Goal: Book appointment/travel/reservation

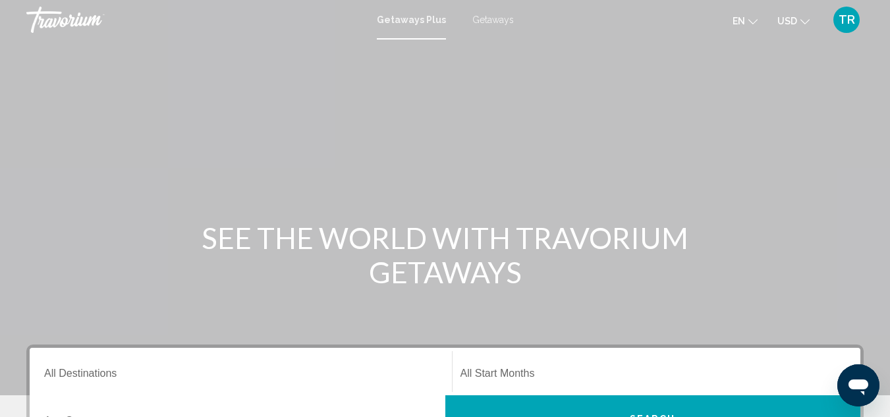
click at [172, 398] on div "Occupancy Any Occupancy" at bounding box center [240, 418] width 393 height 41
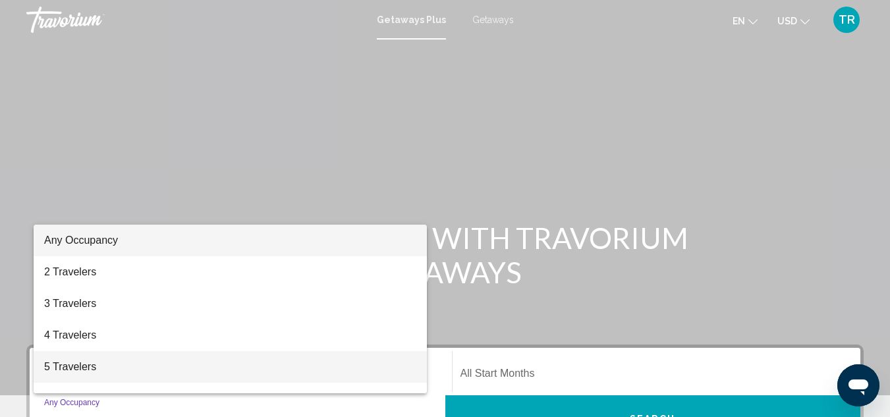
click at [84, 362] on span "5 Travelers" at bounding box center [230, 367] width 372 height 32
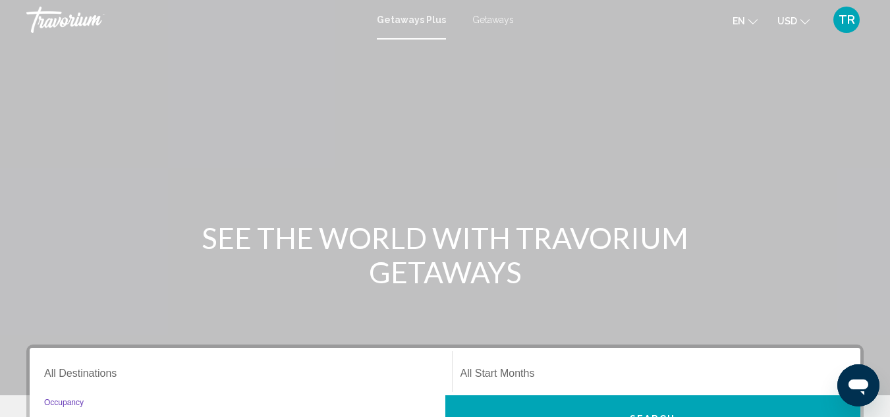
click at [207, 398] on div "5 Travelers Occupancy Any Occupancy" at bounding box center [240, 418] width 393 height 41
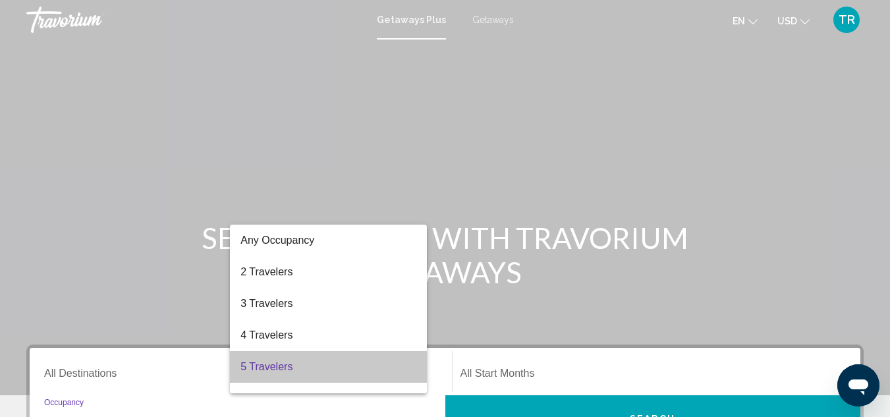
scroll to position [153, 0]
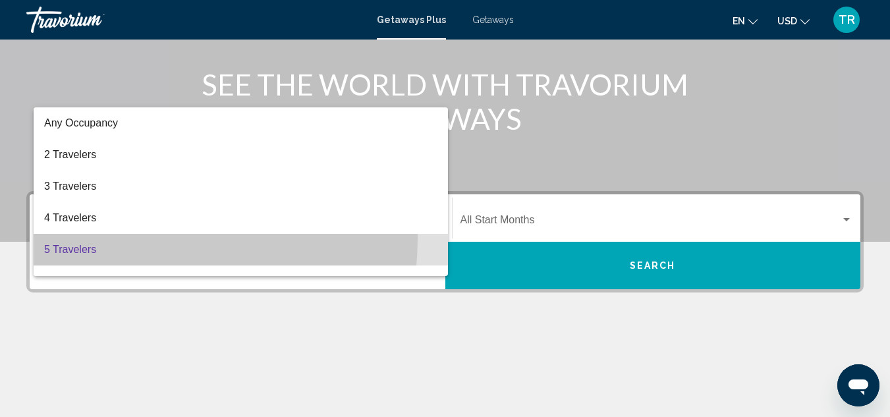
click at [660, 273] on div at bounding box center [445, 208] width 890 height 417
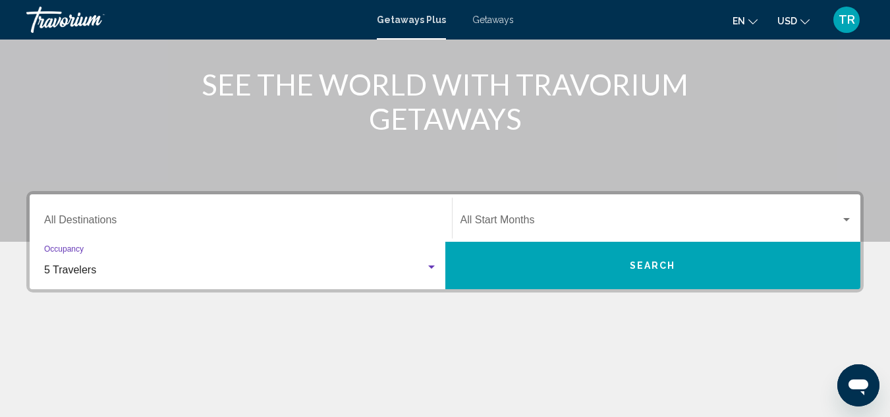
click at [368, 224] on input "Destination All Destinations" at bounding box center [240, 223] width 393 height 12
click at [659, 325] on div "Main content" at bounding box center [444, 374] width 837 height 99
click at [288, 325] on div "Main content" at bounding box center [444, 374] width 837 height 99
click at [75, 325] on div "Main content" at bounding box center [444, 374] width 837 height 99
click at [80, 325] on div "Main content" at bounding box center [444, 374] width 837 height 99
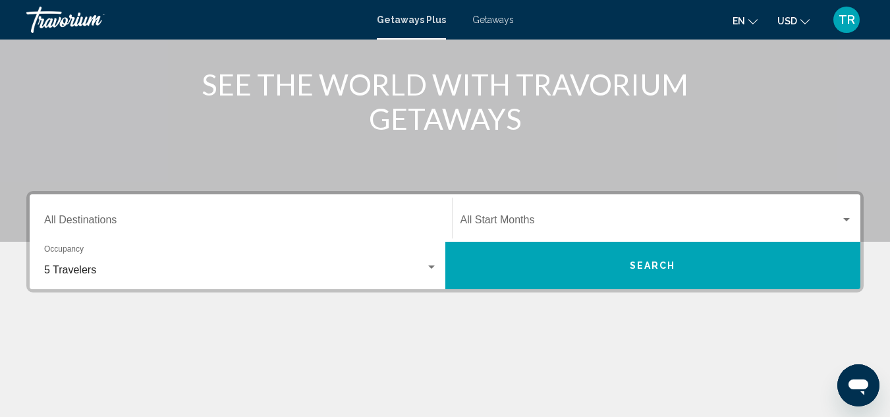
scroll to position [302, 0]
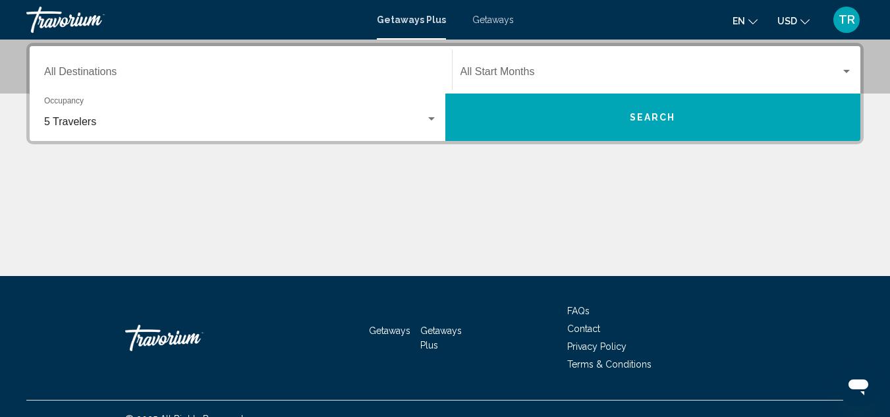
click at [213, 66] on div "Destination All Destinations" at bounding box center [240, 69] width 393 height 41
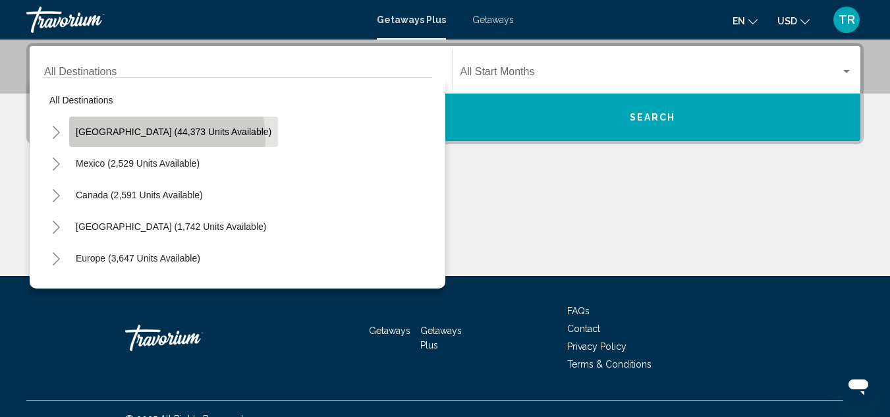
click at [166, 138] on button "[GEOGRAPHIC_DATA] (44,373 units available)" at bounding box center [173, 132] width 209 height 30
type input "**********"
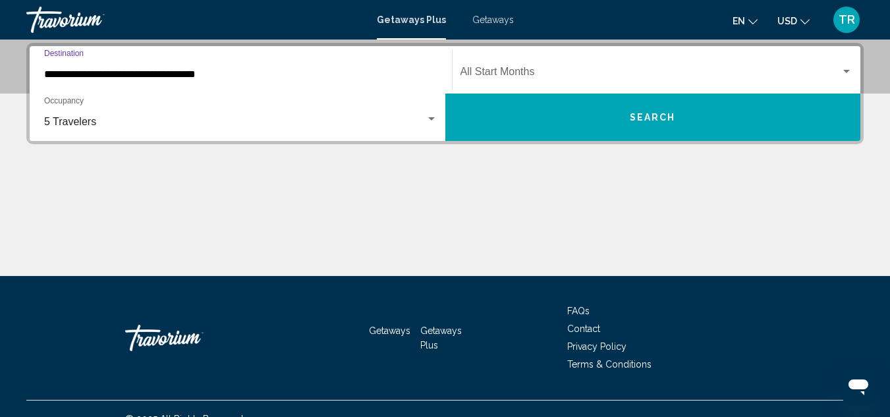
click at [166, 138] on mat-form-field "5 Travelers Occupancy Any Occupancy" at bounding box center [240, 117] width 409 height 47
click at [399, 144] on div "**********" at bounding box center [445, 159] width 890 height 233
click at [412, 113] on div "5 Travelers Occupancy Any Occupancy" at bounding box center [240, 117] width 393 height 41
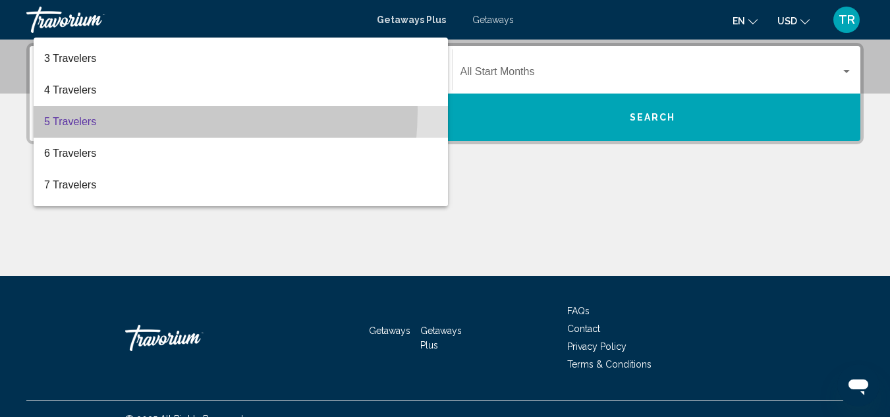
scroll to position [0, 0]
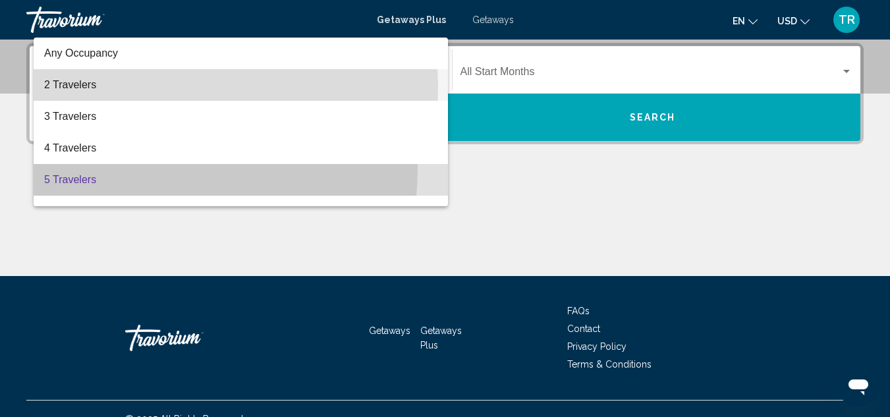
click at [96, 88] on span "2 Travelers" at bounding box center [240, 85] width 393 height 32
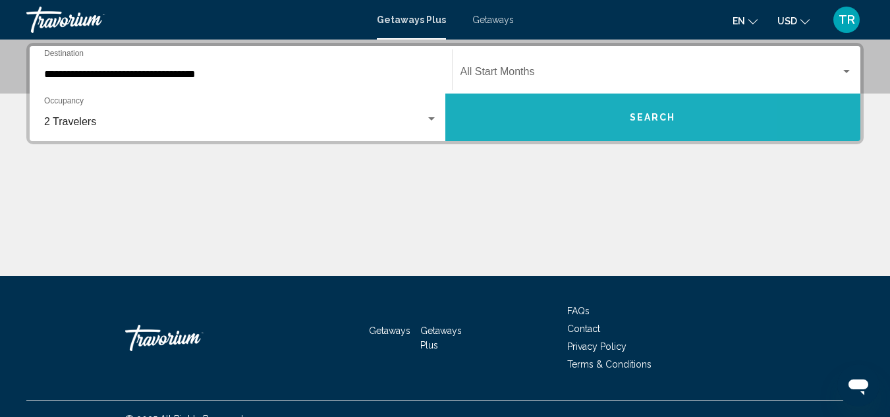
click at [652, 121] on span "Search" at bounding box center [653, 118] width 46 height 11
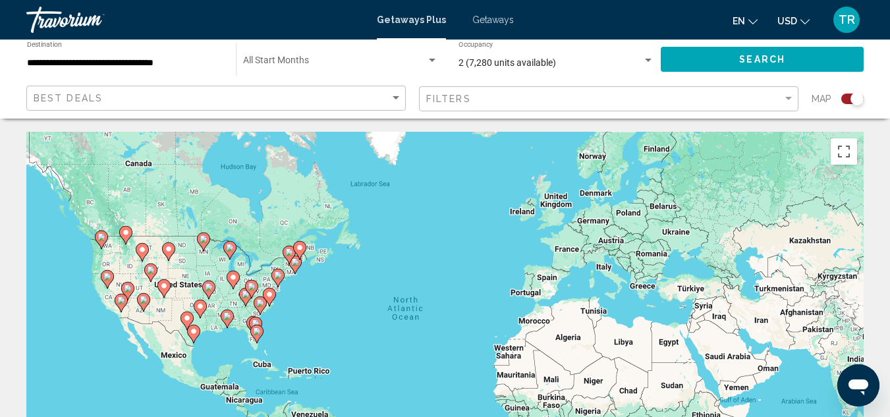
click at [158, 70] on div "**********" at bounding box center [125, 59] width 196 height 36
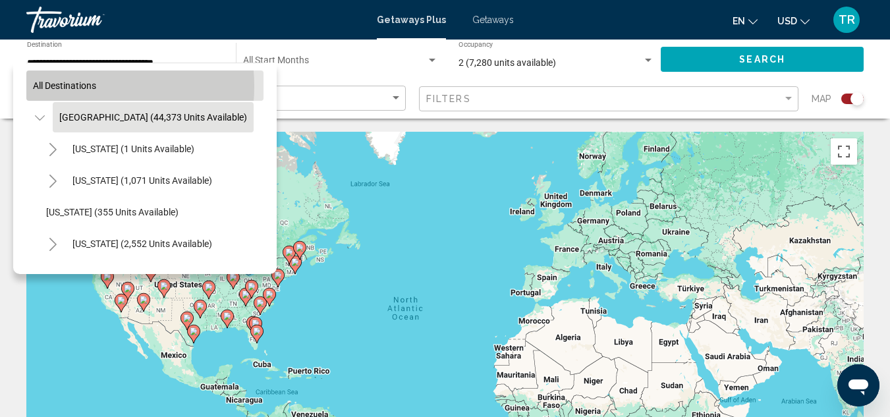
click at [70, 86] on span "All destinations" at bounding box center [64, 85] width 63 height 11
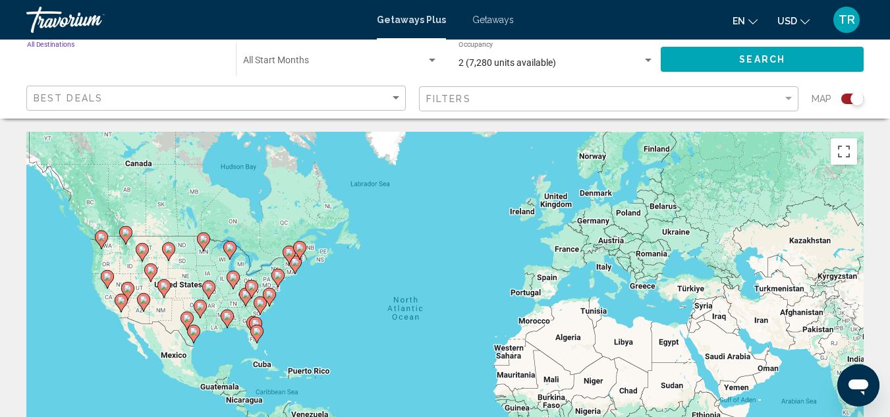
click at [124, 59] on input "Destination All Destinations" at bounding box center [125, 63] width 196 height 11
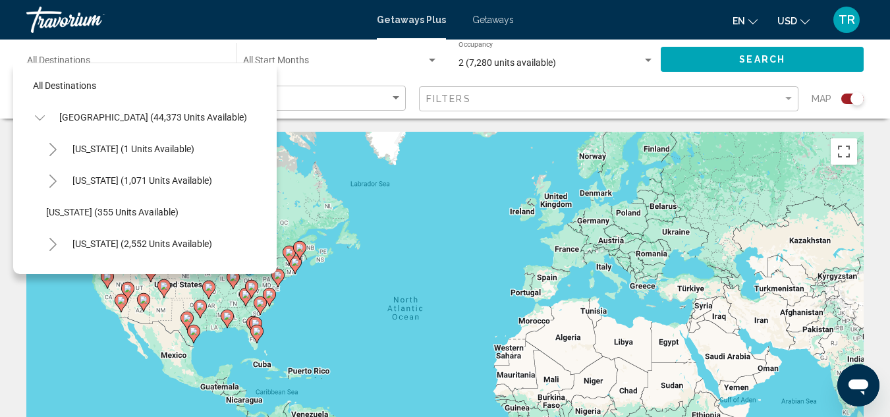
scroll to position [0, 22]
